Goal: Use online tool/utility: Use online tool/utility

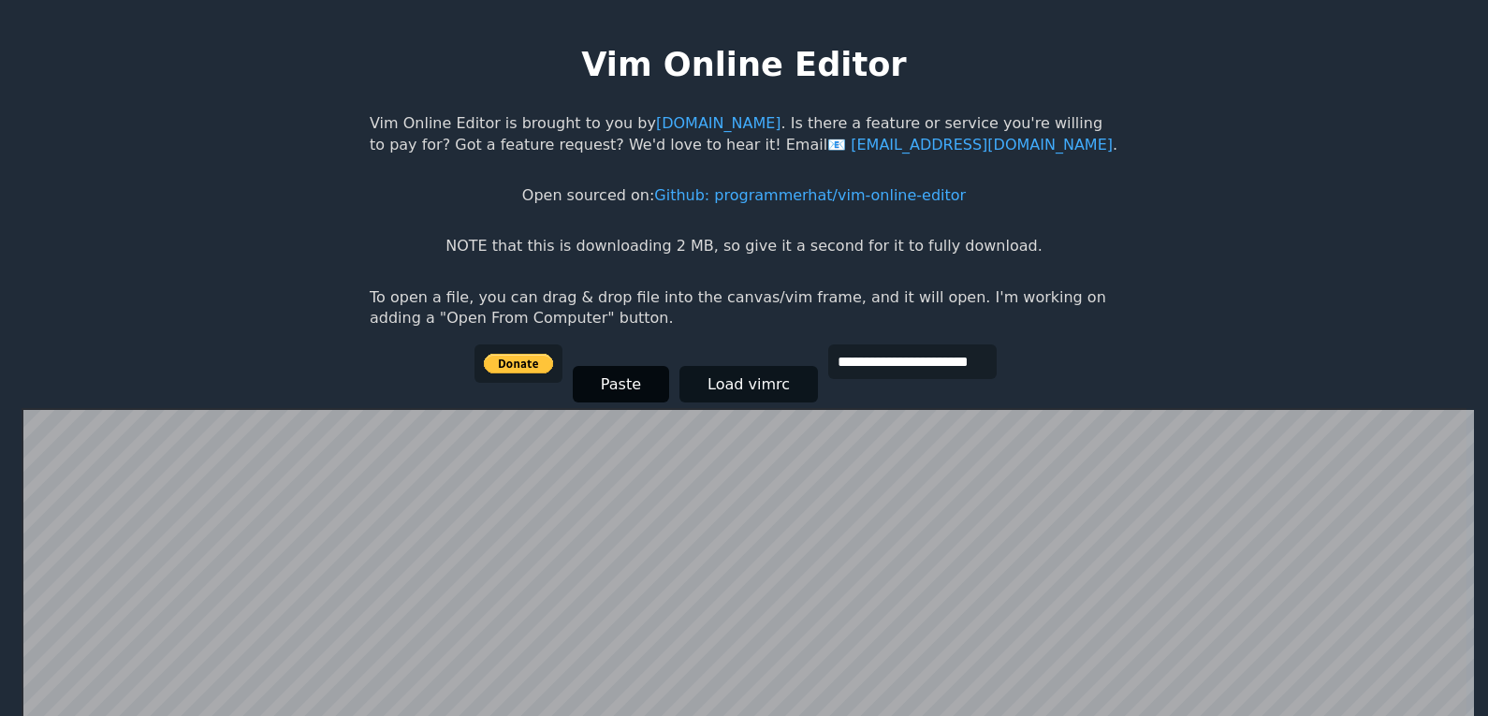
scroll to position [374, 0]
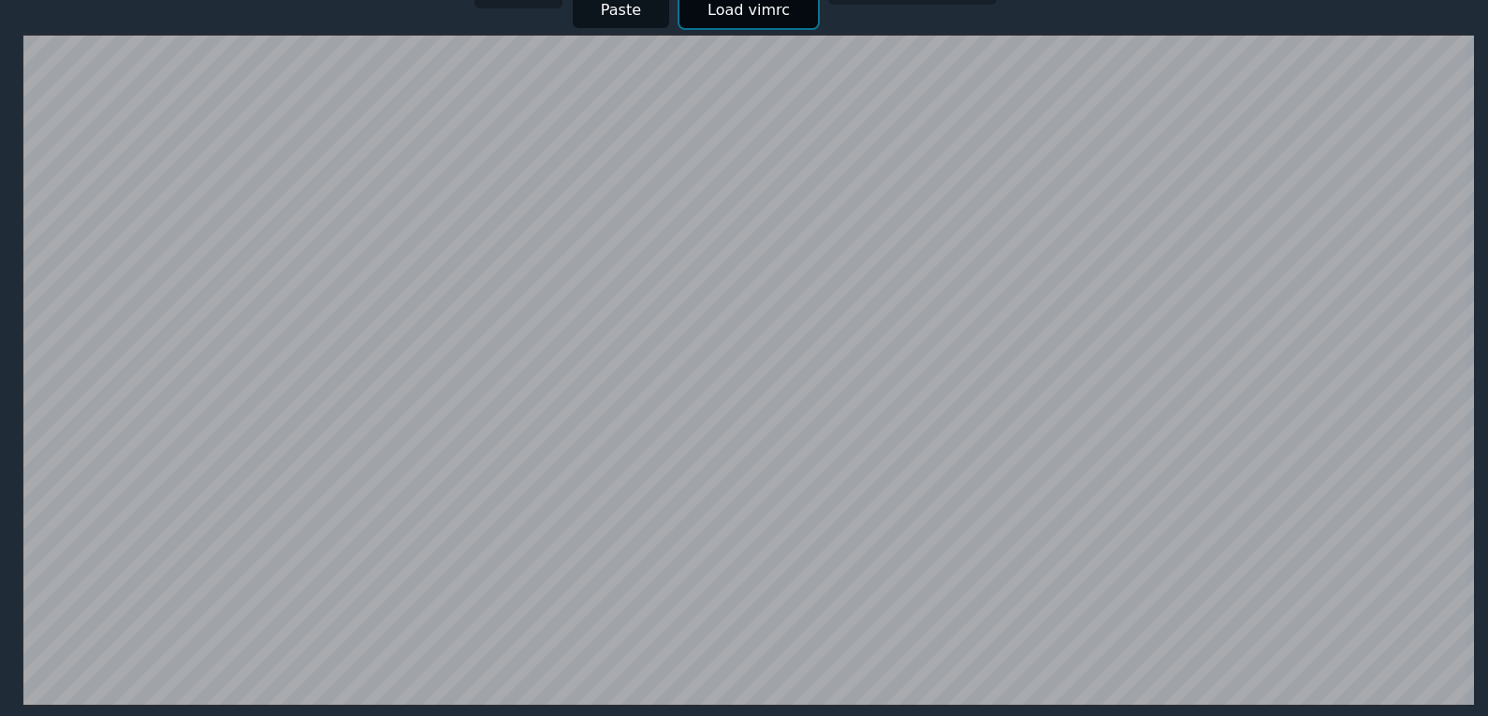
click at [726, 22] on button "Load vimrc" at bounding box center [749, 10] width 139 height 37
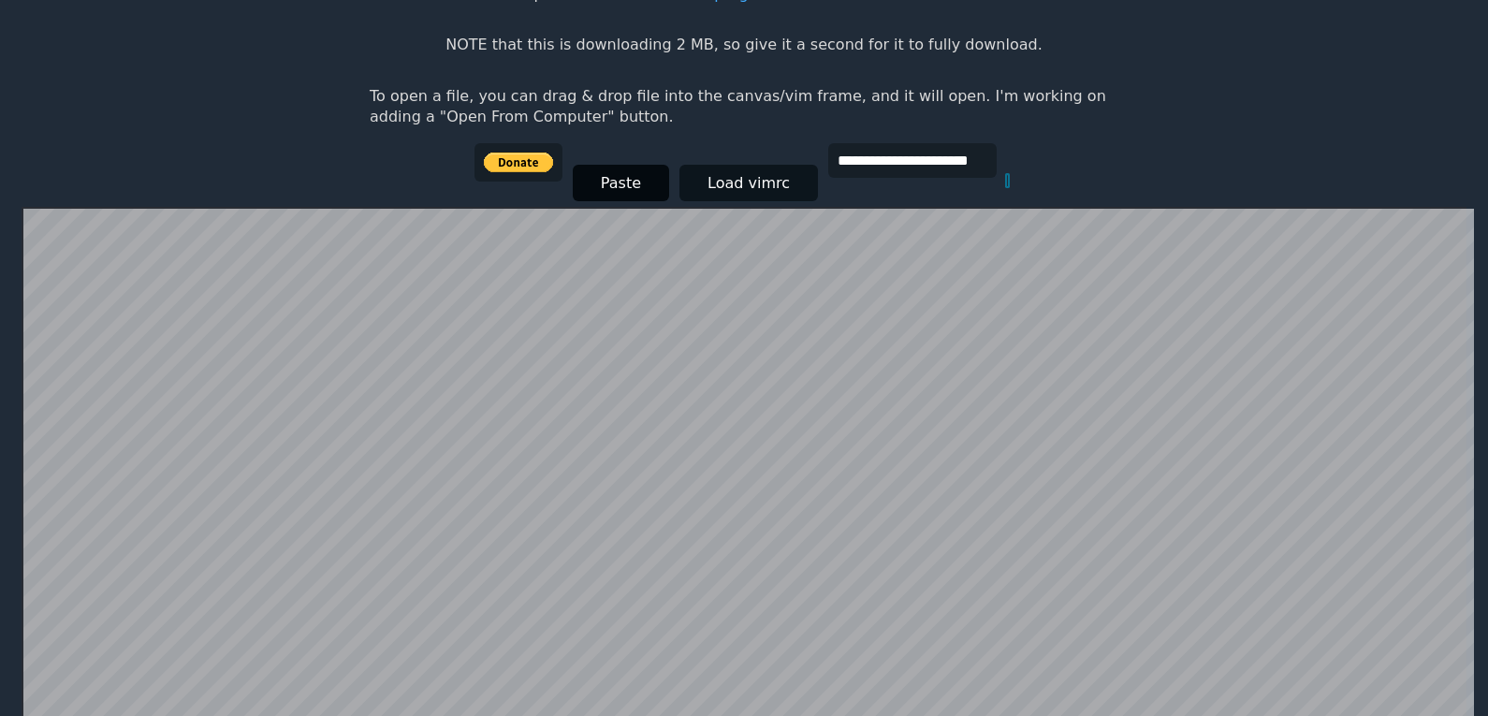
scroll to position [177, 0]
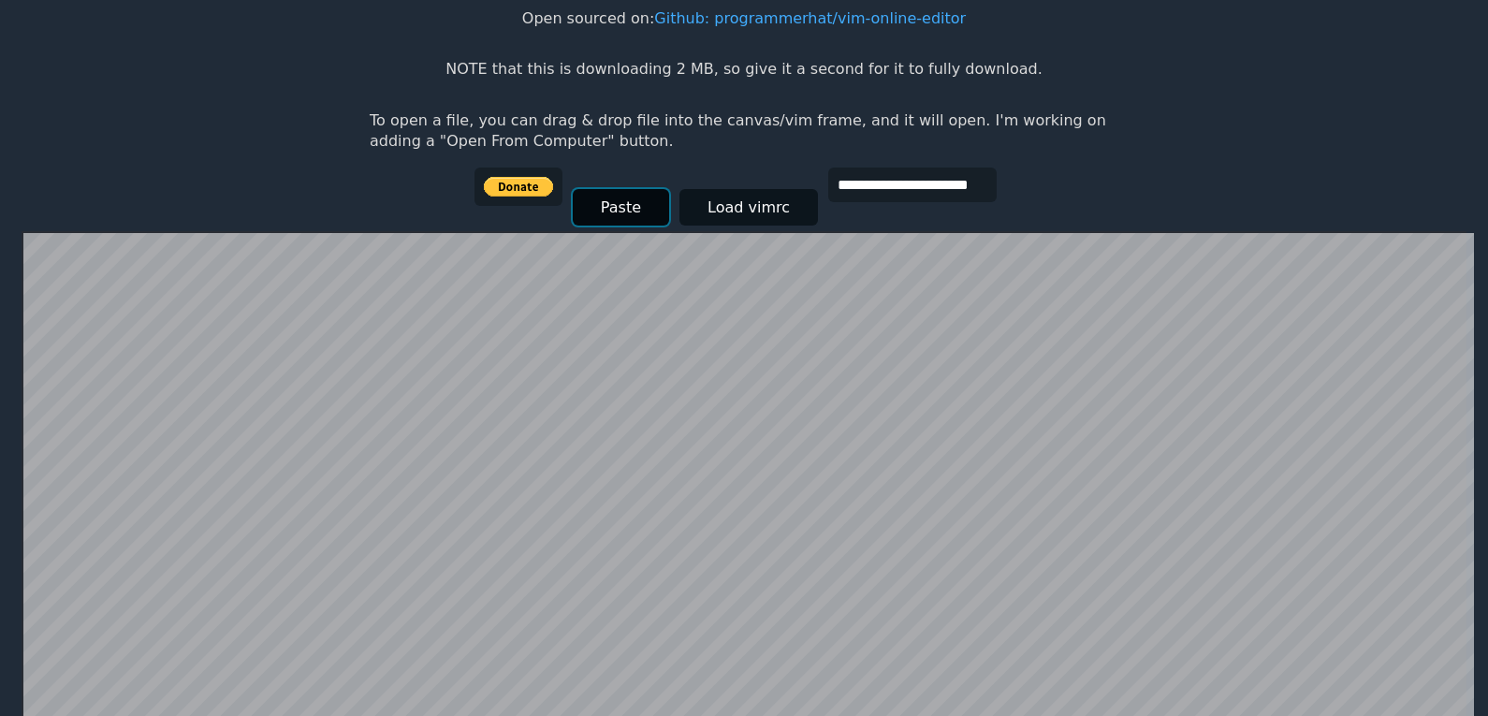
click at [617, 214] on button "Paste" at bounding box center [621, 207] width 96 height 37
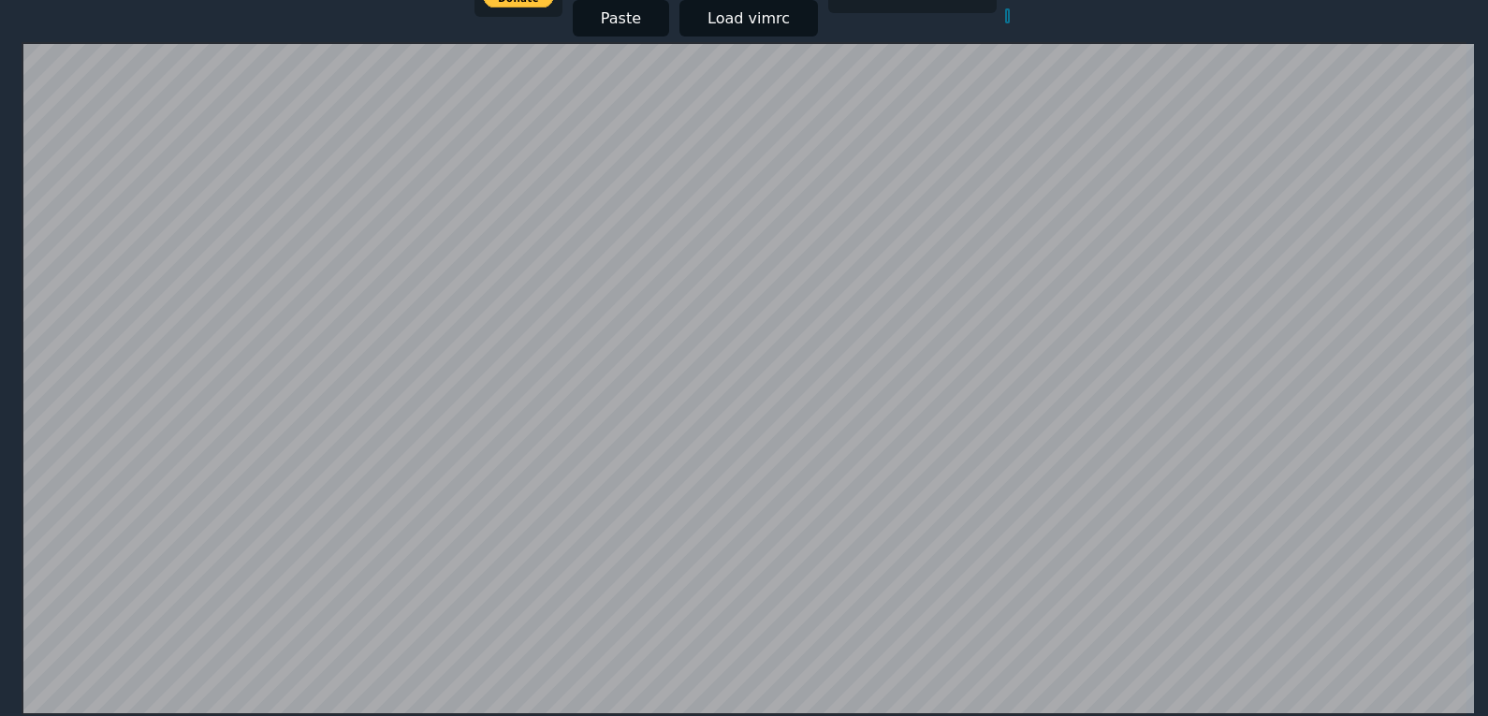
scroll to position [364, 0]
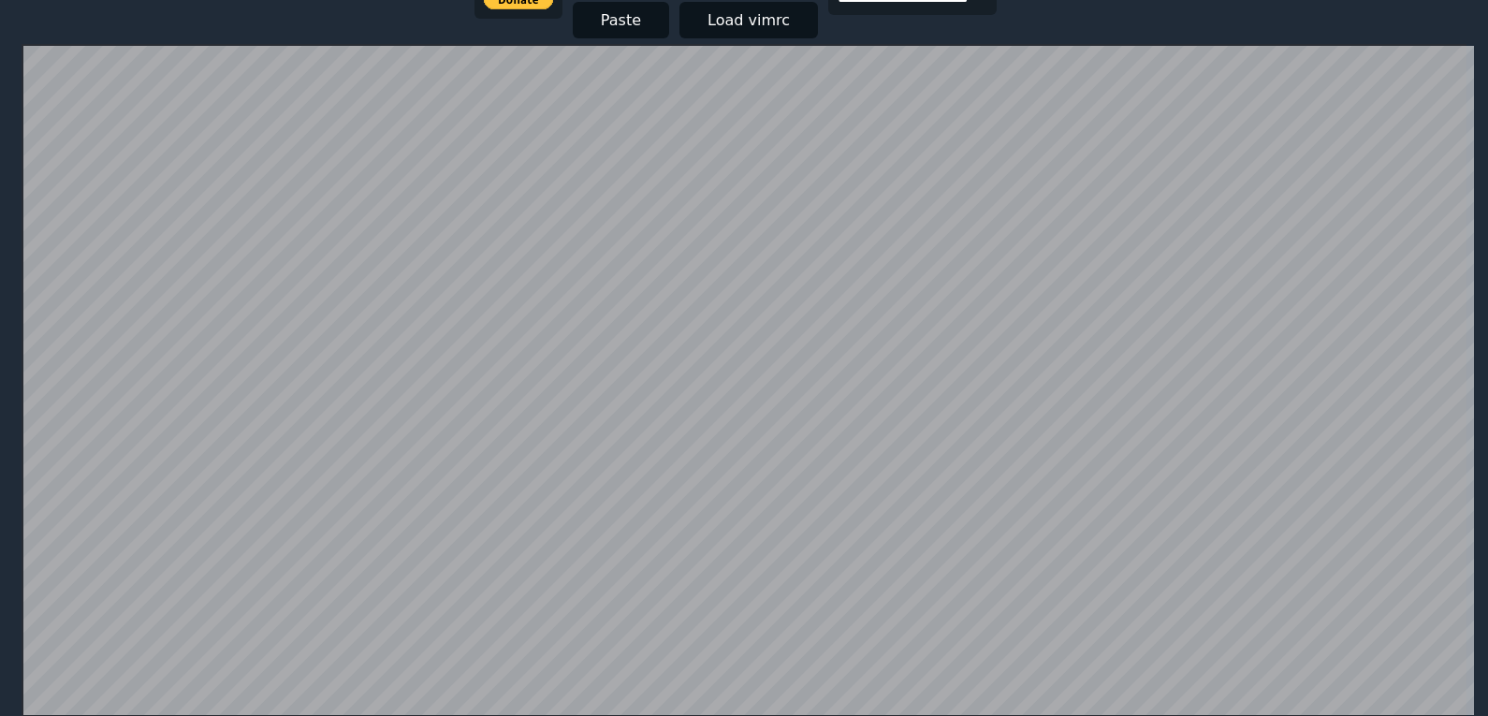
click at [63, 37] on html "**********" at bounding box center [744, 13] width 1488 height 754
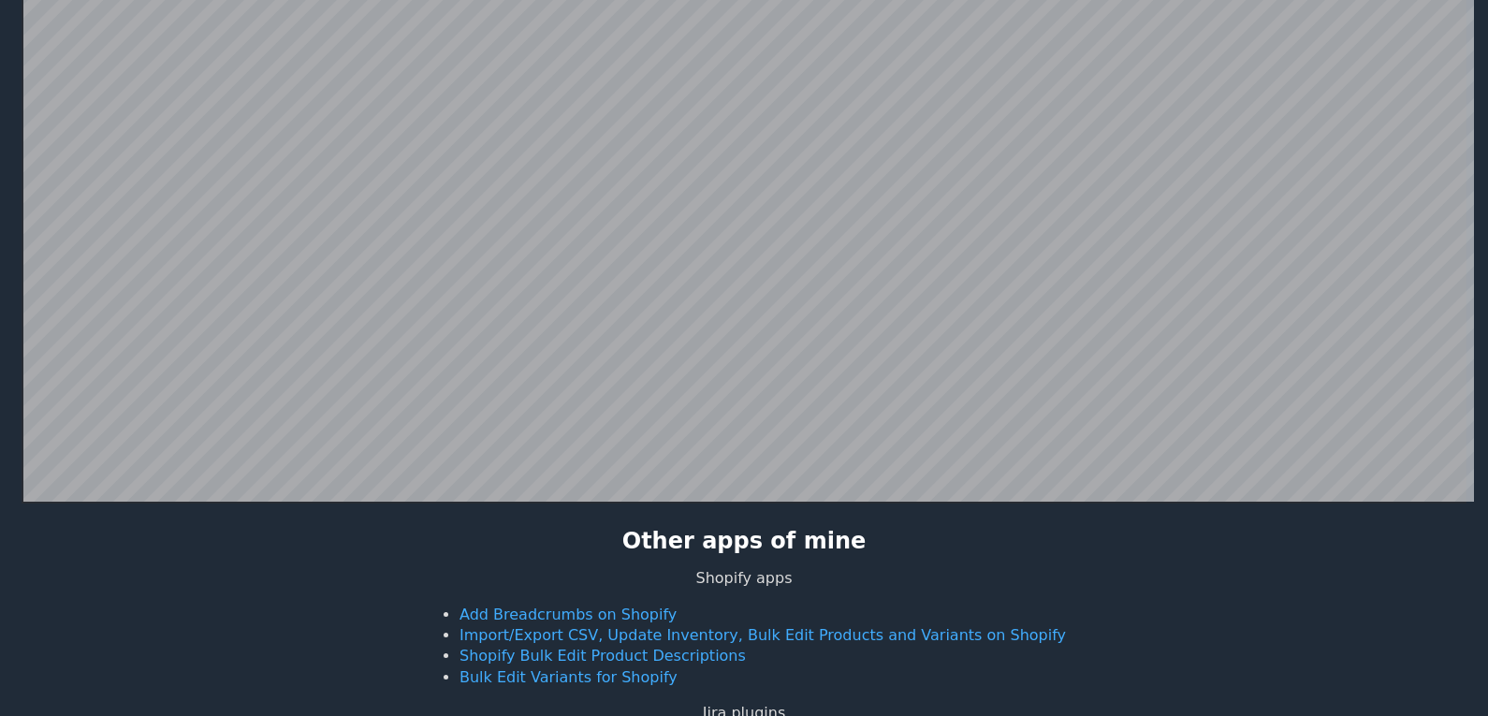
scroll to position [562, 0]
